Goal: Entertainment & Leisure: Consume media (video, audio)

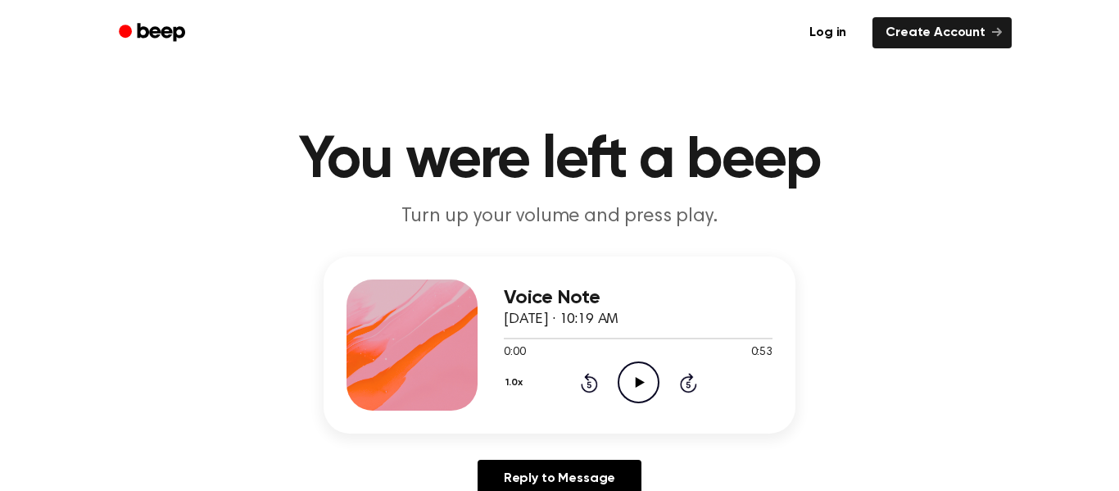
click at [632, 372] on icon "Play Audio" at bounding box center [639, 382] width 42 height 42
click at [639, 372] on icon "Pause Audio" at bounding box center [639, 382] width 42 height 42
click at [642, 393] on icon "Play Audio" at bounding box center [639, 382] width 42 height 42
click at [640, 392] on icon "Pause Audio" at bounding box center [639, 382] width 42 height 42
